Goal: Task Accomplishment & Management: Use online tool/utility

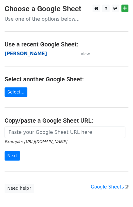
click at [11, 54] on strong "[PERSON_NAME]" at bounding box center [26, 53] width 42 height 5
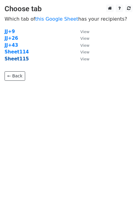
click at [18, 62] on strong "Sheet115" at bounding box center [17, 58] width 24 height 5
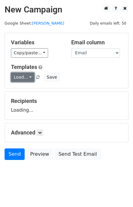
click at [24, 80] on link "Load..." at bounding box center [22, 76] width 23 height 9
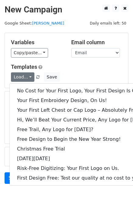
click at [31, 85] on div "No Cost for Your First Logo, Your First Design Is On Us! Your First Embroidery …" at bounding box center [82, 134] width 147 height 102
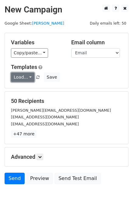
click at [27, 78] on link "Load..." at bounding box center [22, 76] width 23 height 9
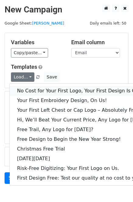
click at [38, 88] on link "No Cost for Your First Logo, Your First Design Is On Us!" at bounding box center [83, 91] width 146 height 10
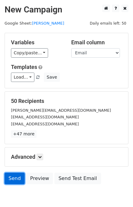
click at [18, 179] on link "Send" at bounding box center [15, 179] width 20 height 12
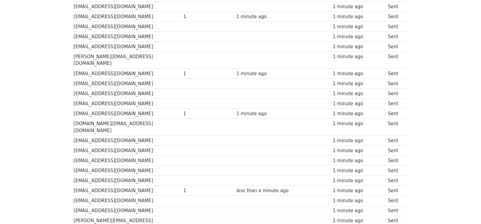
scroll to position [432, 0]
